Goal: Subscribe to service/newsletter

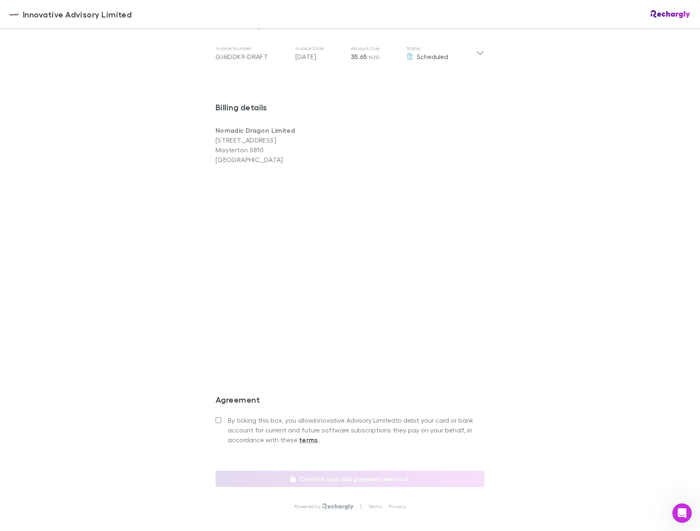
scroll to position [485, 0]
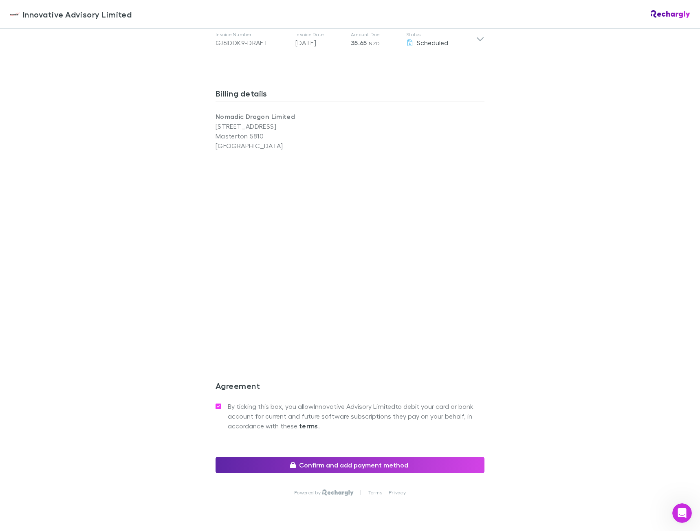
click at [573, 365] on div "Innovative Advisory Limited Innovative Advisory Limited Software subscriptions …" at bounding box center [350, 265] width 700 height 531
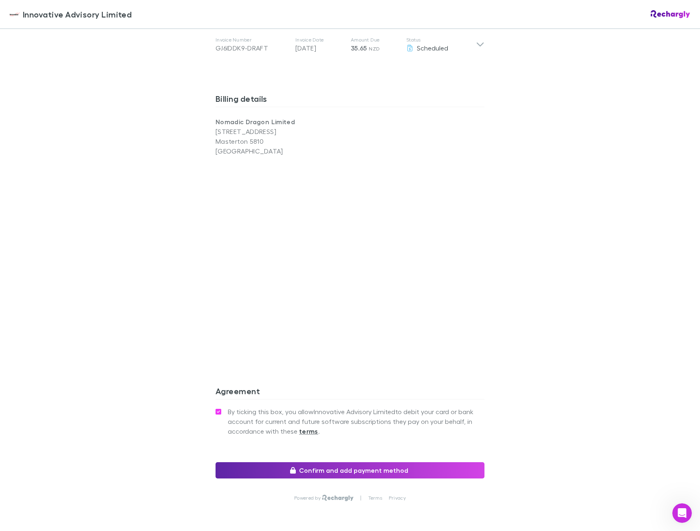
scroll to position [506, 0]
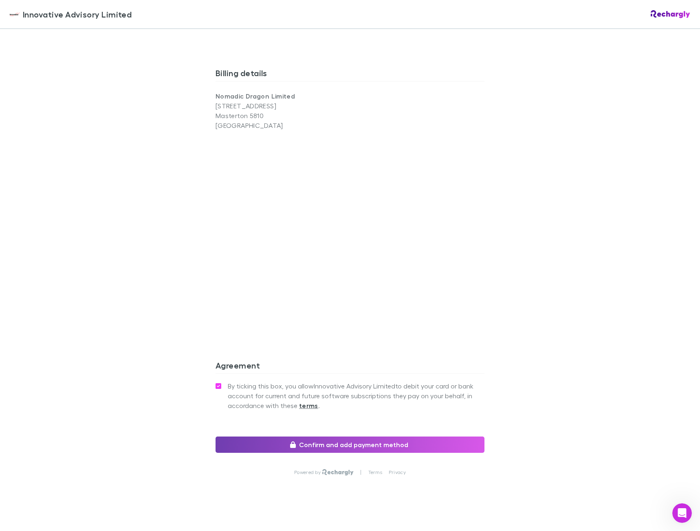
click at [326, 437] on button "Confirm and add payment method" at bounding box center [349, 445] width 269 height 16
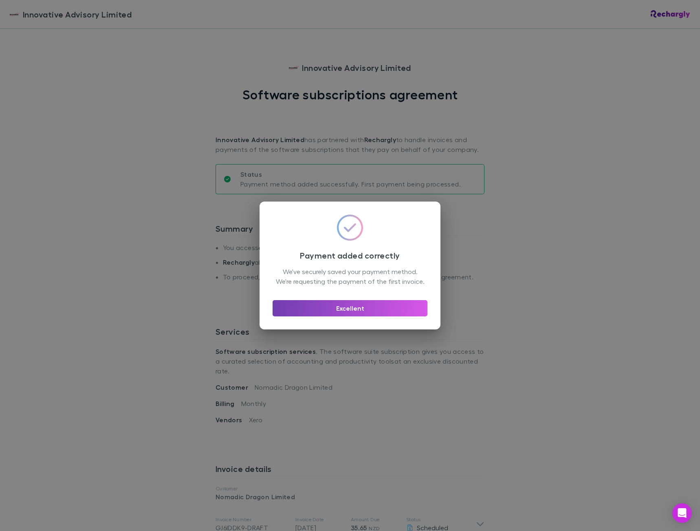
click at [347, 317] on button "Excellent" at bounding box center [350, 308] width 155 height 16
